Goal: Task Accomplishment & Management: Use online tool/utility

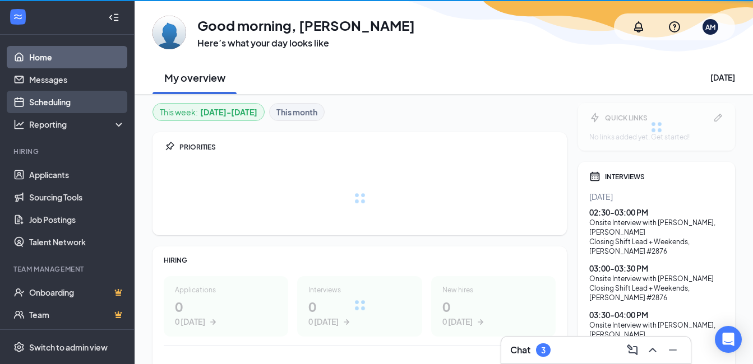
click at [86, 103] on link "Scheduling" at bounding box center [77, 102] width 96 height 22
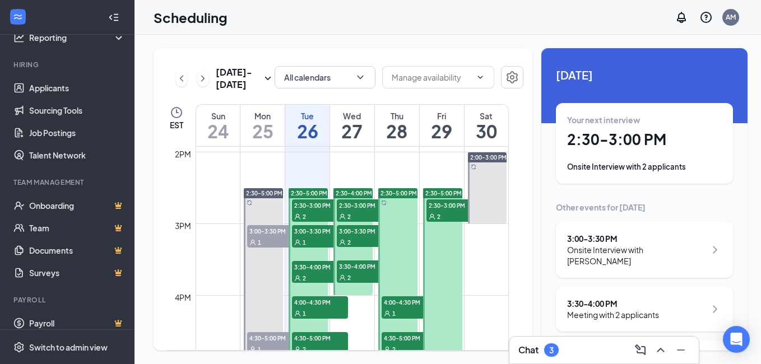
scroll to position [96, 0]
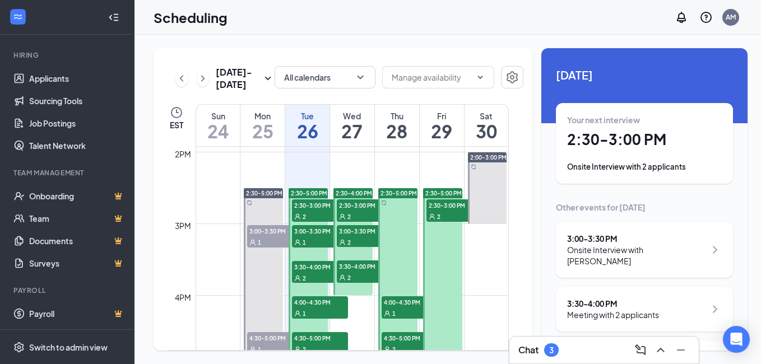
click at [304, 209] on span "2:30-3:00 PM" at bounding box center [320, 205] width 56 height 11
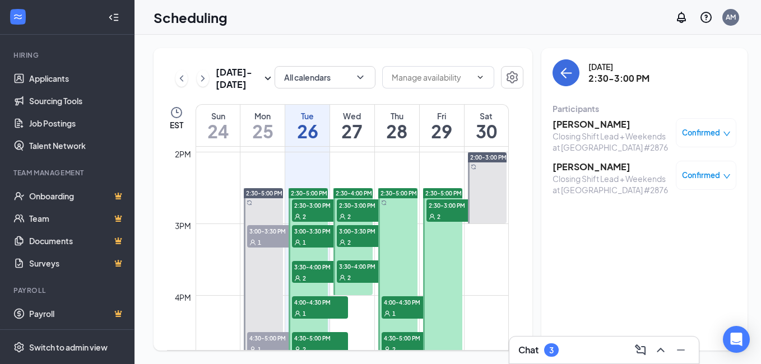
click at [308, 234] on span "3:00-3:30 PM" at bounding box center [320, 230] width 56 height 11
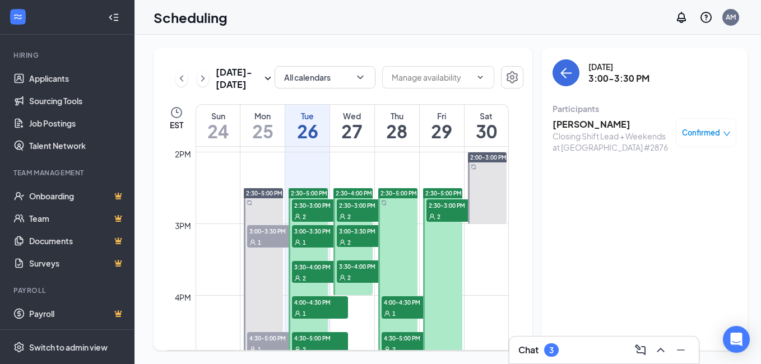
click at [316, 278] on div "2" at bounding box center [320, 278] width 56 height 11
click at [323, 303] on span "4:00-4:30 PM" at bounding box center [320, 302] width 56 height 11
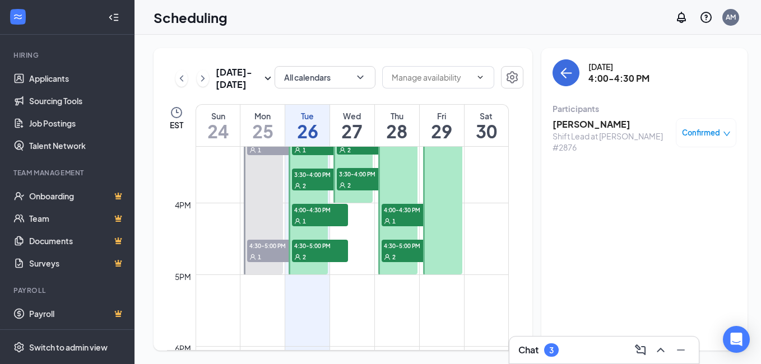
scroll to position [1112, 0]
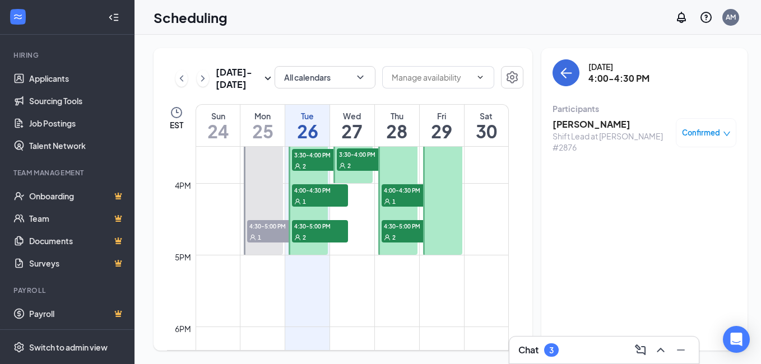
click at [326, 232] on div "2" at bounding box center [320, 237] width 56 height 11
